Goal: Task Accomplishment & Management: Manage account settings

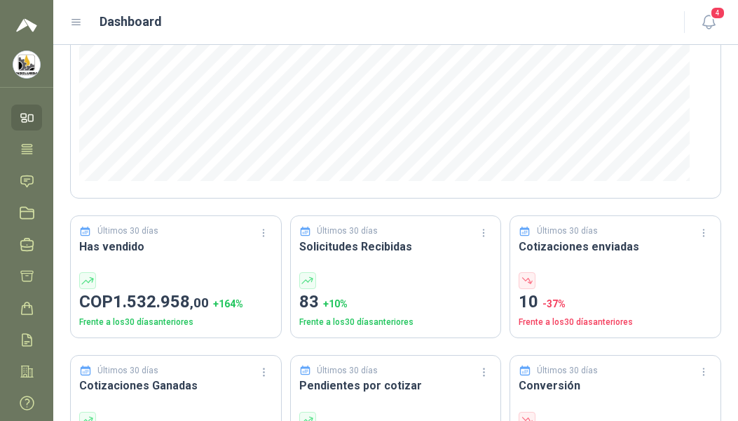
scroll to position [705, 0]
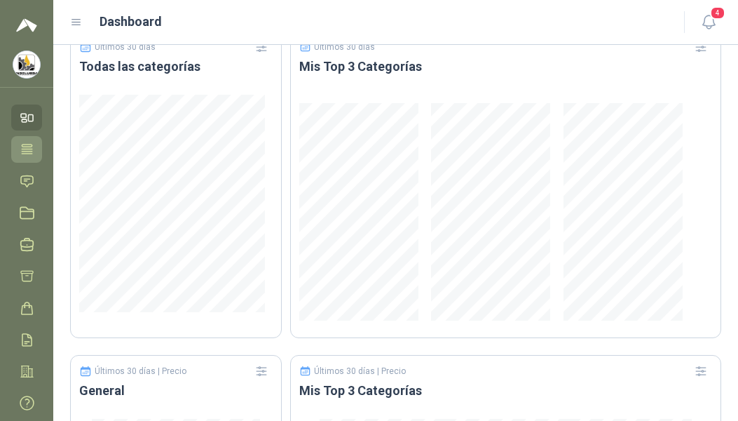
click at [34, 152] on icon at bounding box center [27, 149] width 15 height 15
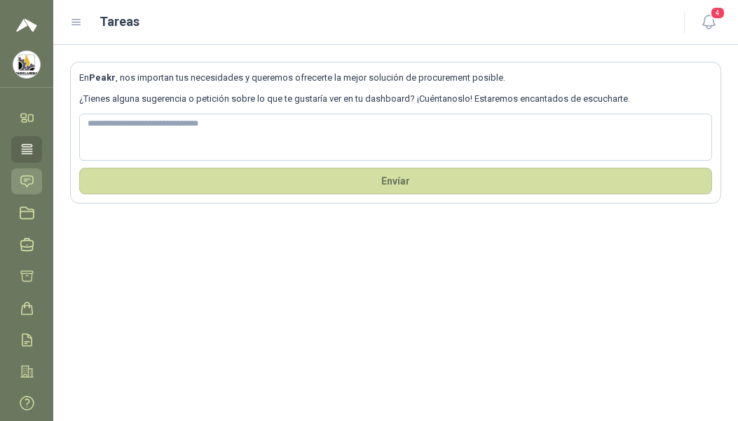
click at [24, 184] on icon at bounding box center [27, 181] width 15 height 15
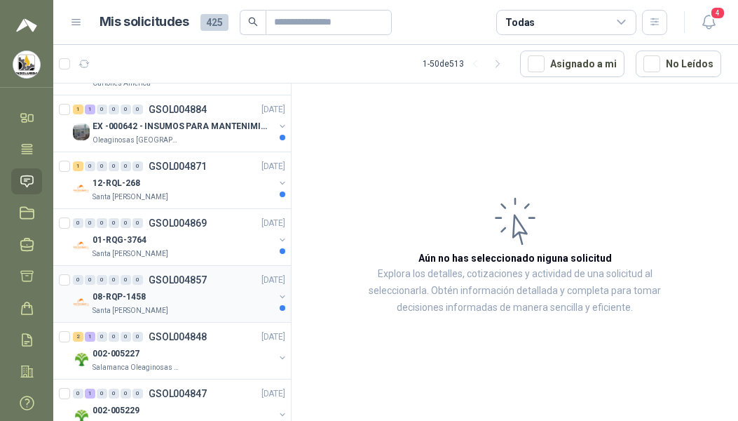
scroll to position [275, 0]
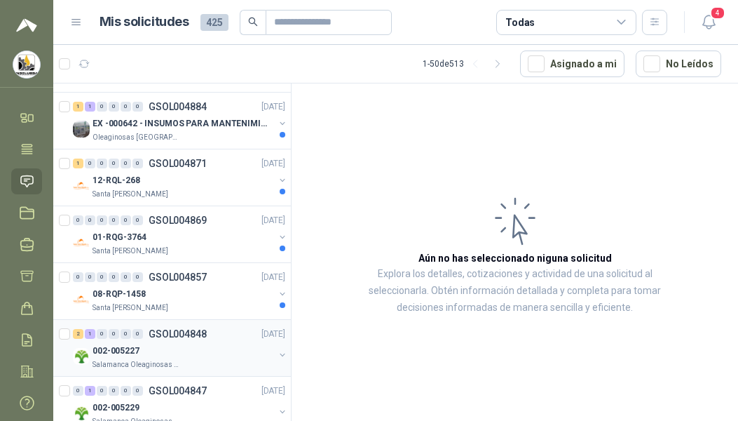
click at [194, 347] on div "002-005227" at bounding box center [184, 350] width 182 height 17
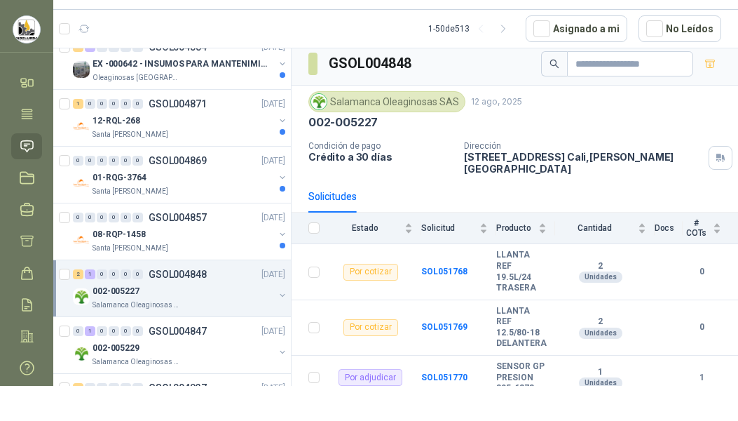
scroll to position [369, 0]
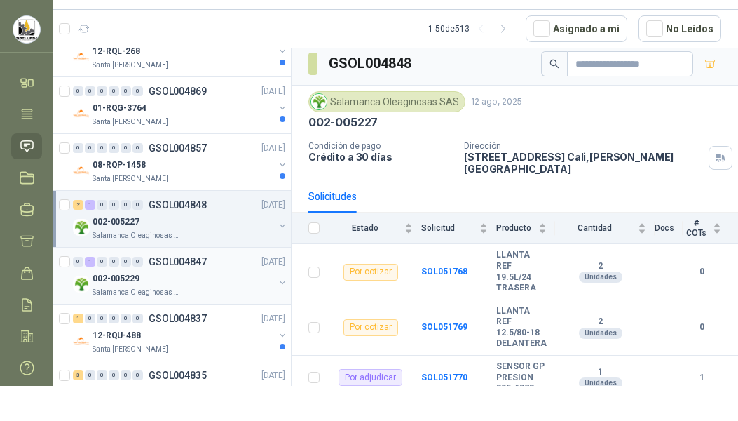
click at [192, 280] on div "002-005229" at bounding box center [184, 278] width 182 height 17
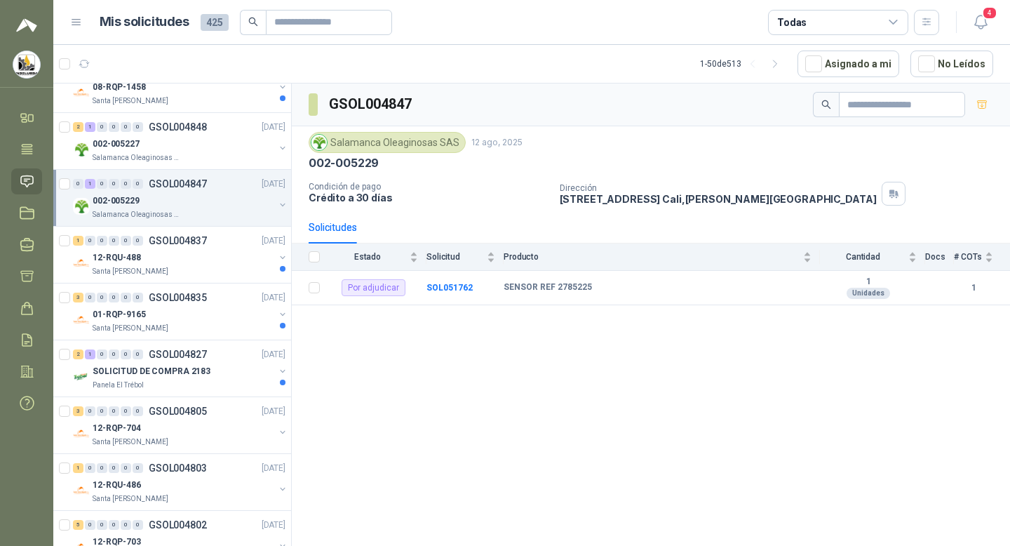
click at [738, 27] on div "Todas" at bounding box center [838, 22] width 140 height 25
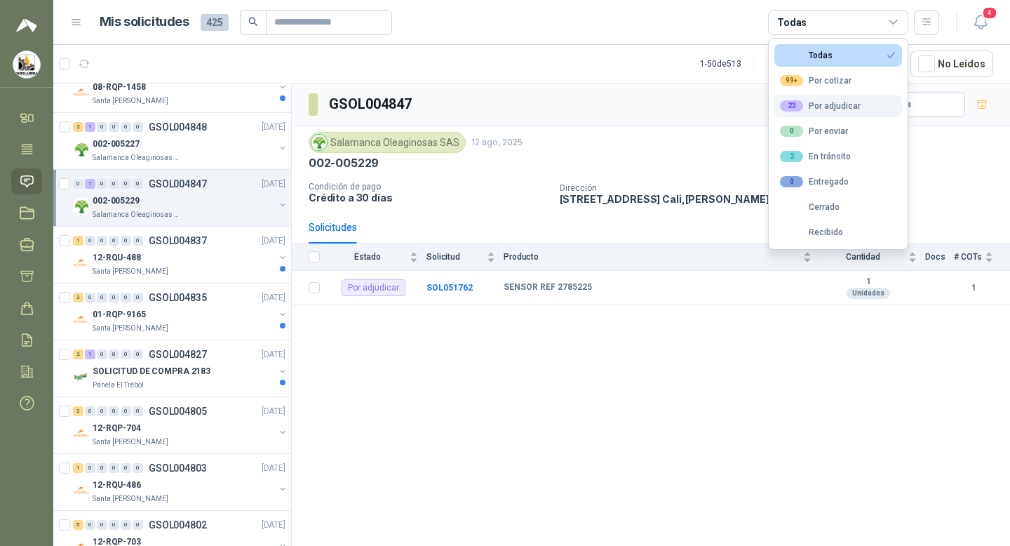
click at [738, 100] on div "23 Por adjudicar" at bounding box center [820, 105] width 81 height 11
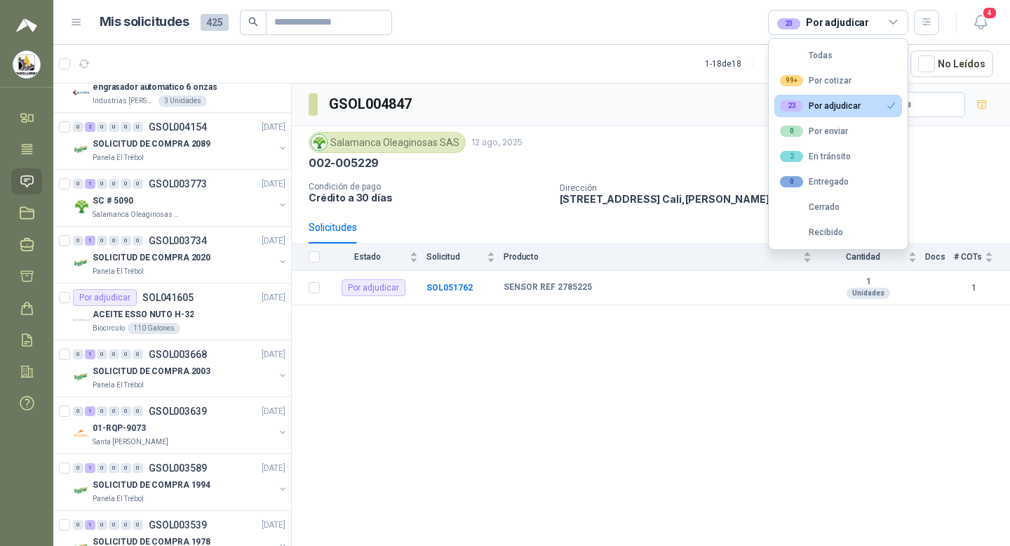
scroll to position [84, 0]
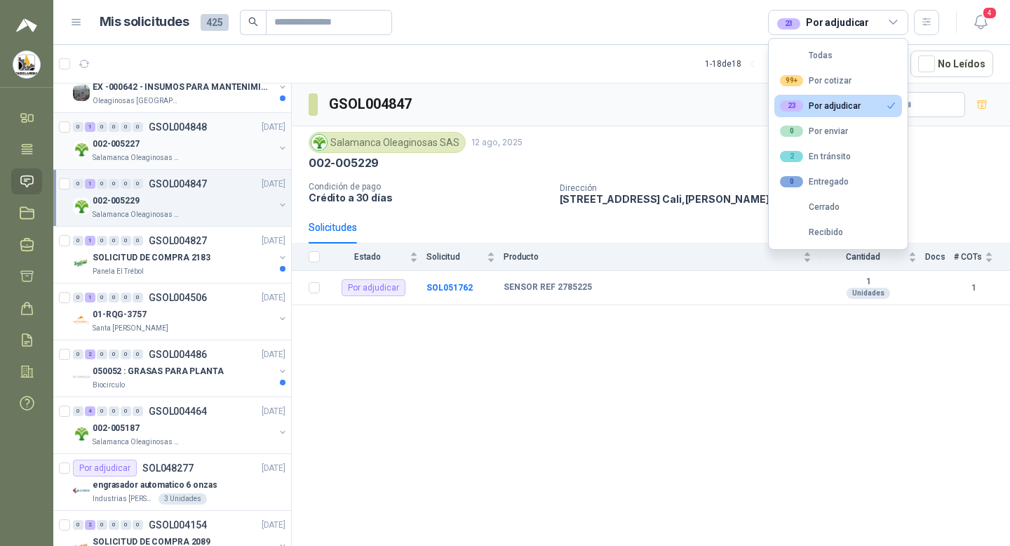
click at [210, 134] on div "0 1 0 0 0 0 GSOL004848 [DATE]" at bounding box center [180, 127] width 215 height 17
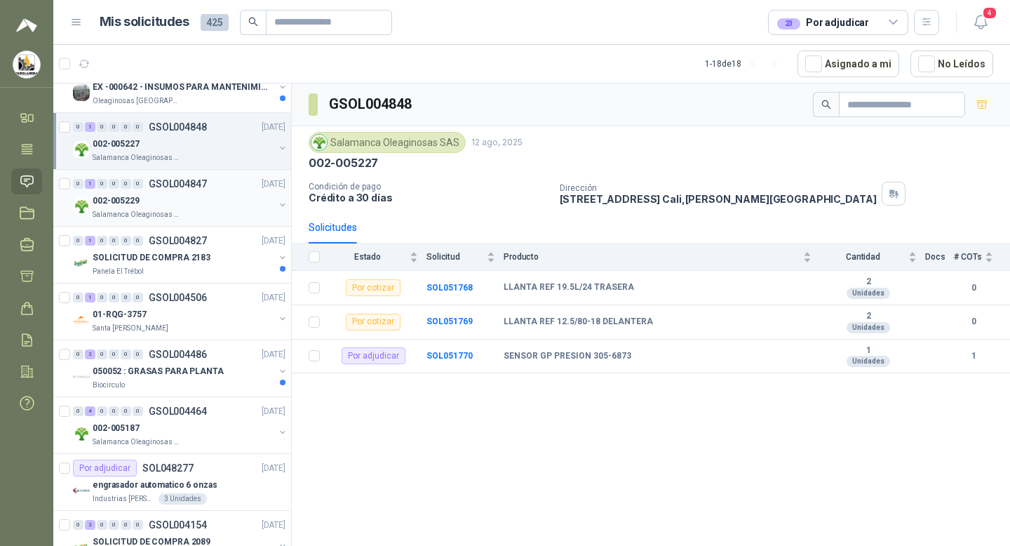
click at [187, 211] on div "Salamanca Oleaginosas SAS" at bounding box center [184, 214] width 182 height 11
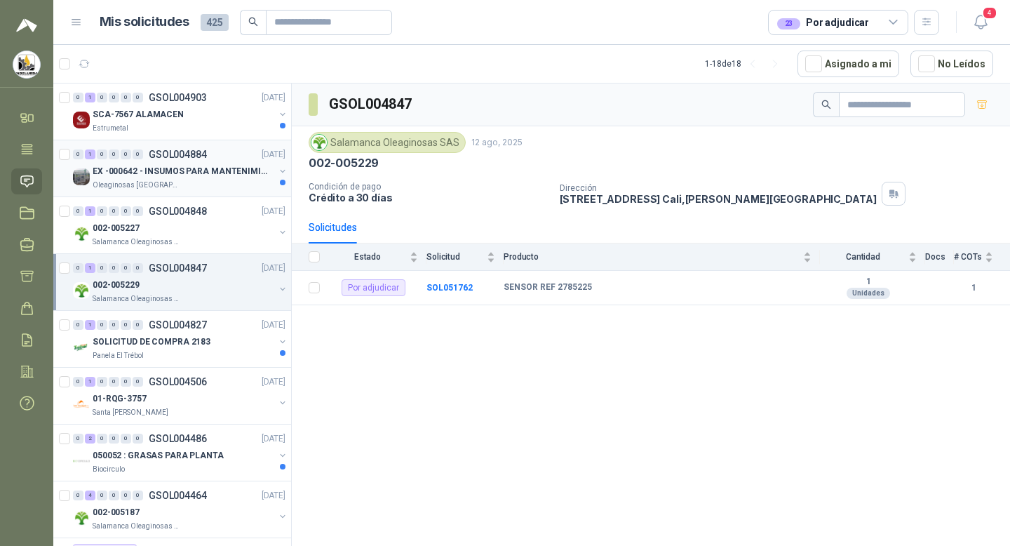
click at [207, 173] on p "EX -000642 - INSUMOS PARA MANTENIMIENTO PREVENTIVO" at bounding box center [180, 171] width 175 height 13
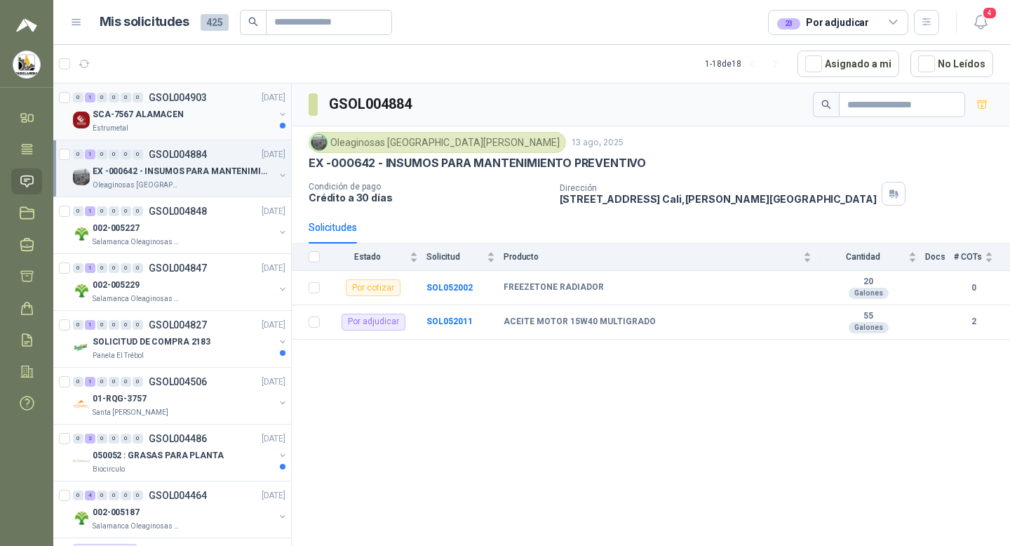
click at [171, 121] on div "SCA-7567 ALAMACEN" at bounding box center [184, 114] width 182 height 17
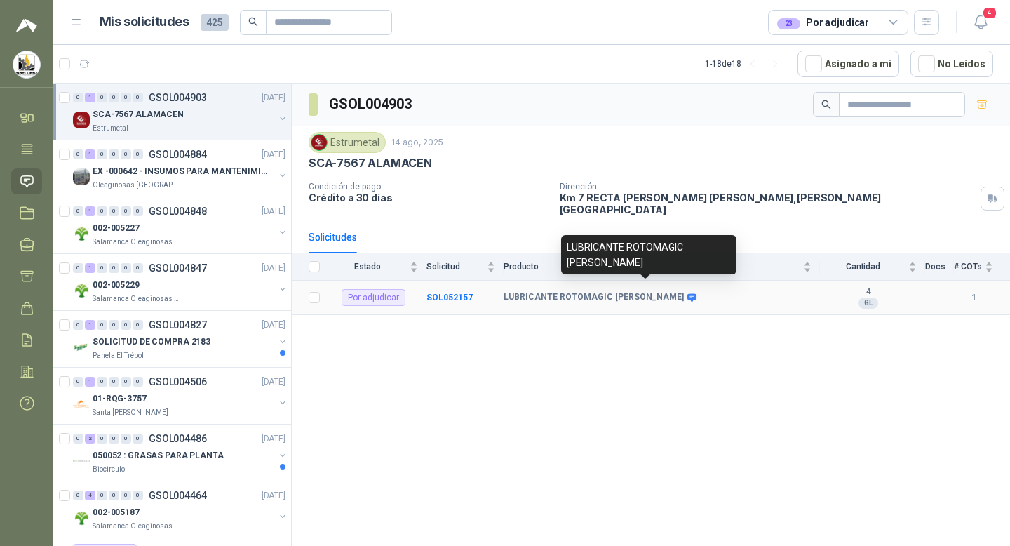
click at [687, 293] on icon at bounding box center [691, 297] width 9 height 8
click at [650, 261] on div "LUBRICANTE ROTOMAGIC [PERSON_NAME]" at bounding box center [648, 254] width 175 height 39
click at [654, 292] on div "LUBRICANTE ROTOMAGIC [PERSON_NAME]" at bounding box center [657, 297] width 308 height 11
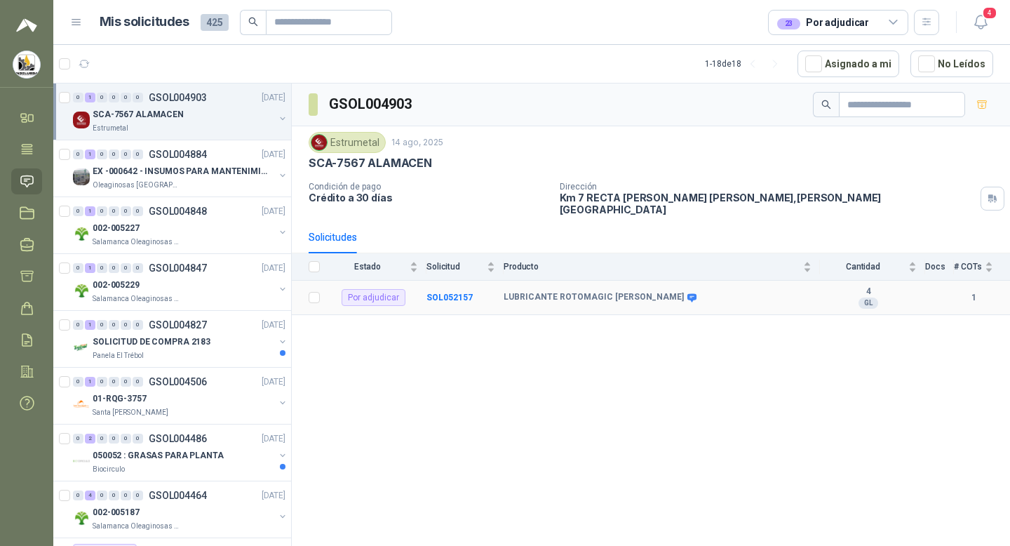
click at [687, 293] on icon at bounding box center [691, 297] width 9 height 8
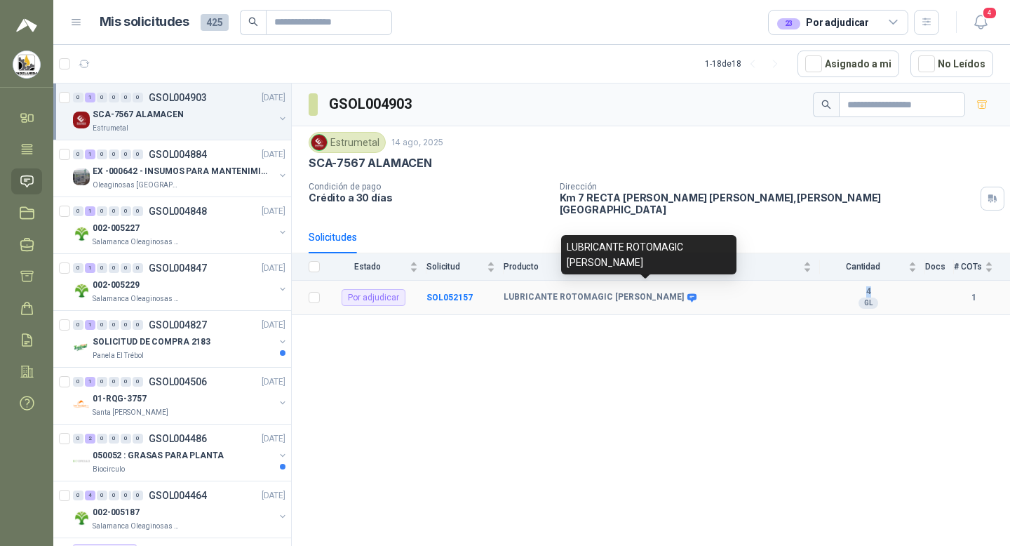
click at [687, 293] on icon at bounding box center [691, 297] width 9 height 8
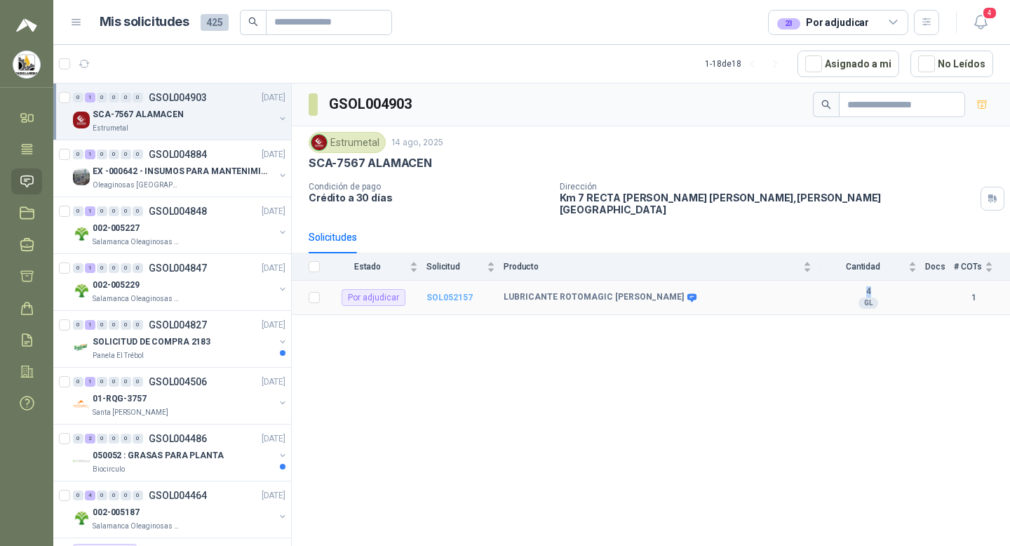
click at [457, 292] on b "SOL052157" at bounding box center [449, 297] width 46 height 10
